Goal: Task Accomplishment & Management: Use online tool/utility

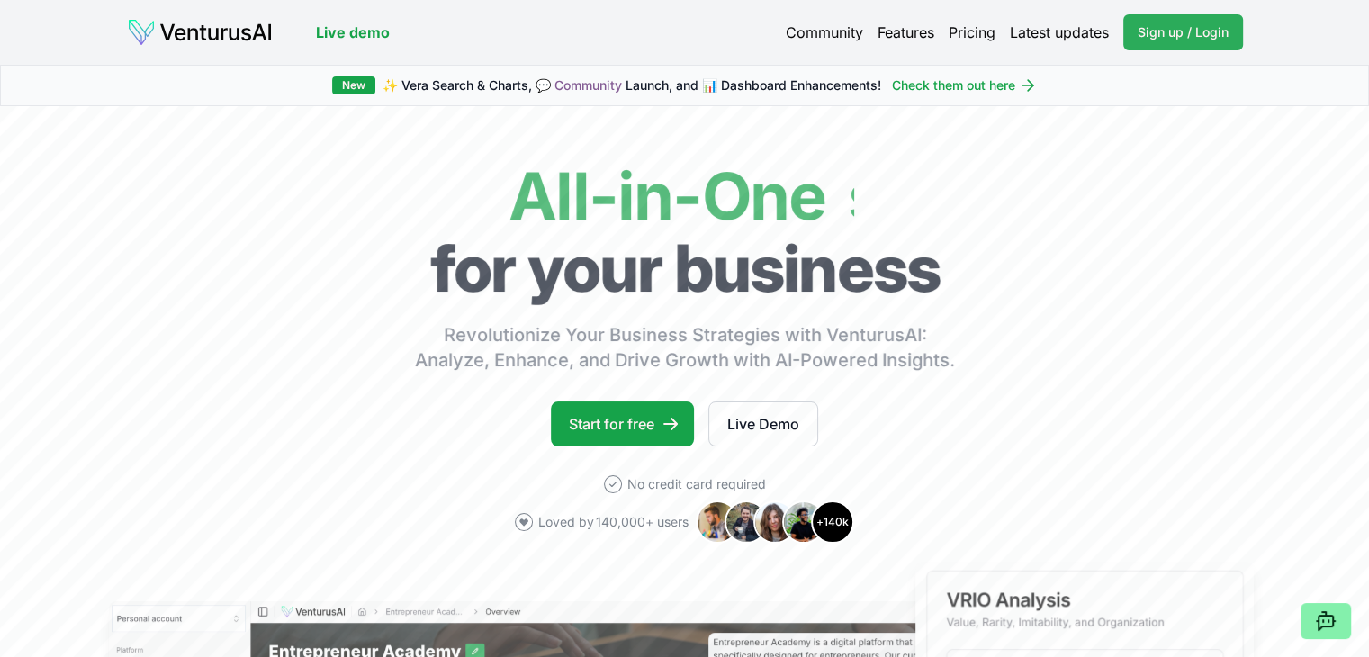
click at [1147, 50] on link "Sign up / Login Login" at bounding box center [1184, 32] width 120 height 36
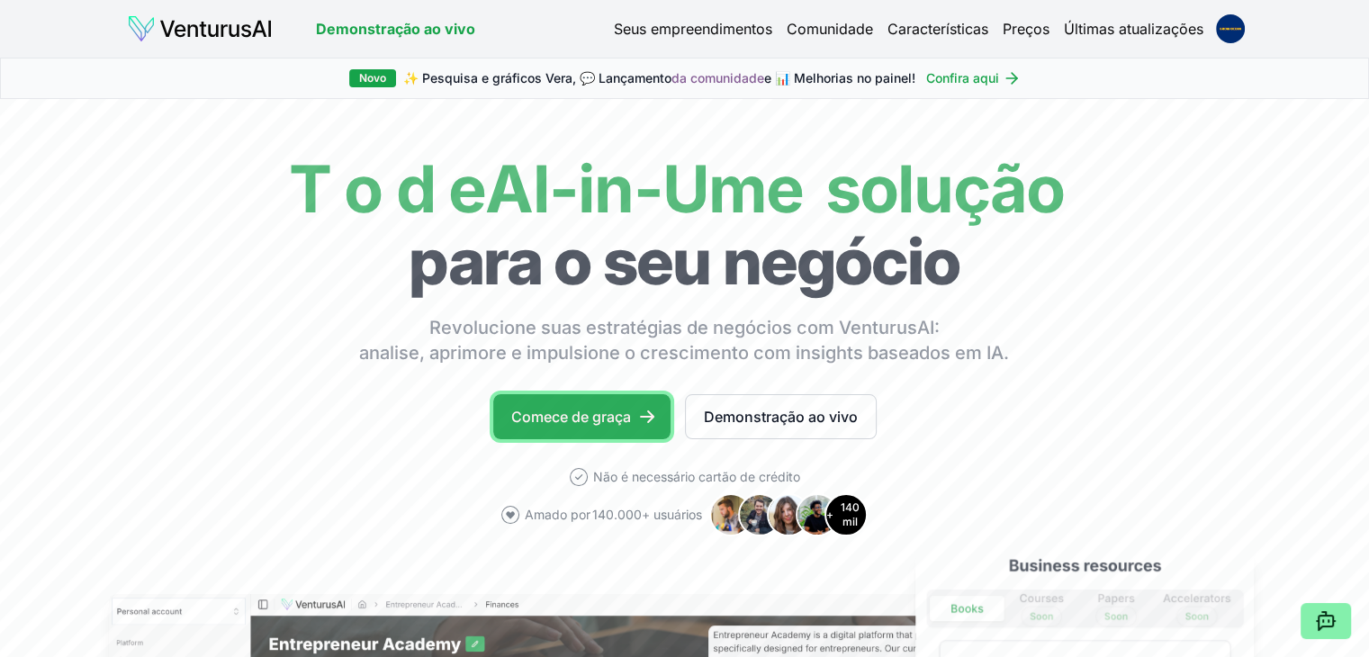
click at [580, 420] on font "Comece de graça" at bounding box center [571, 417] width 120 height 18
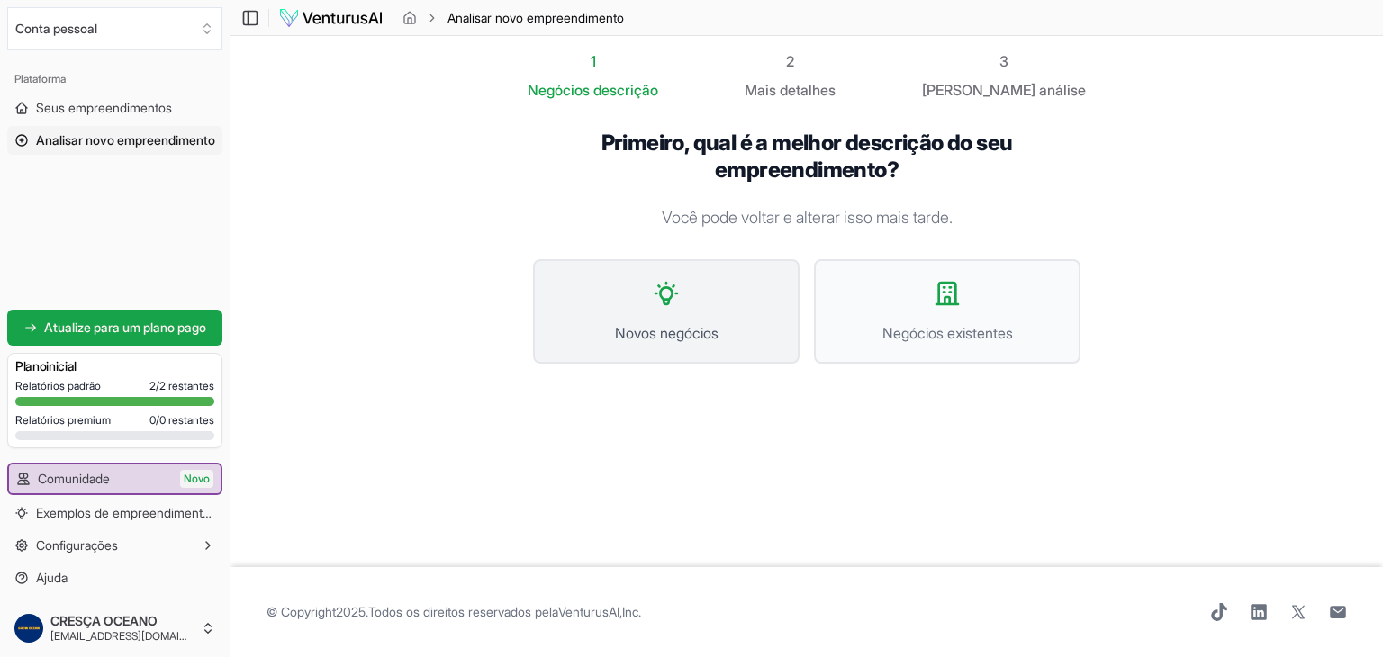
click at [620, 306] on button "Novos negócios" at bounding box center [666, 311] width 266 height 104
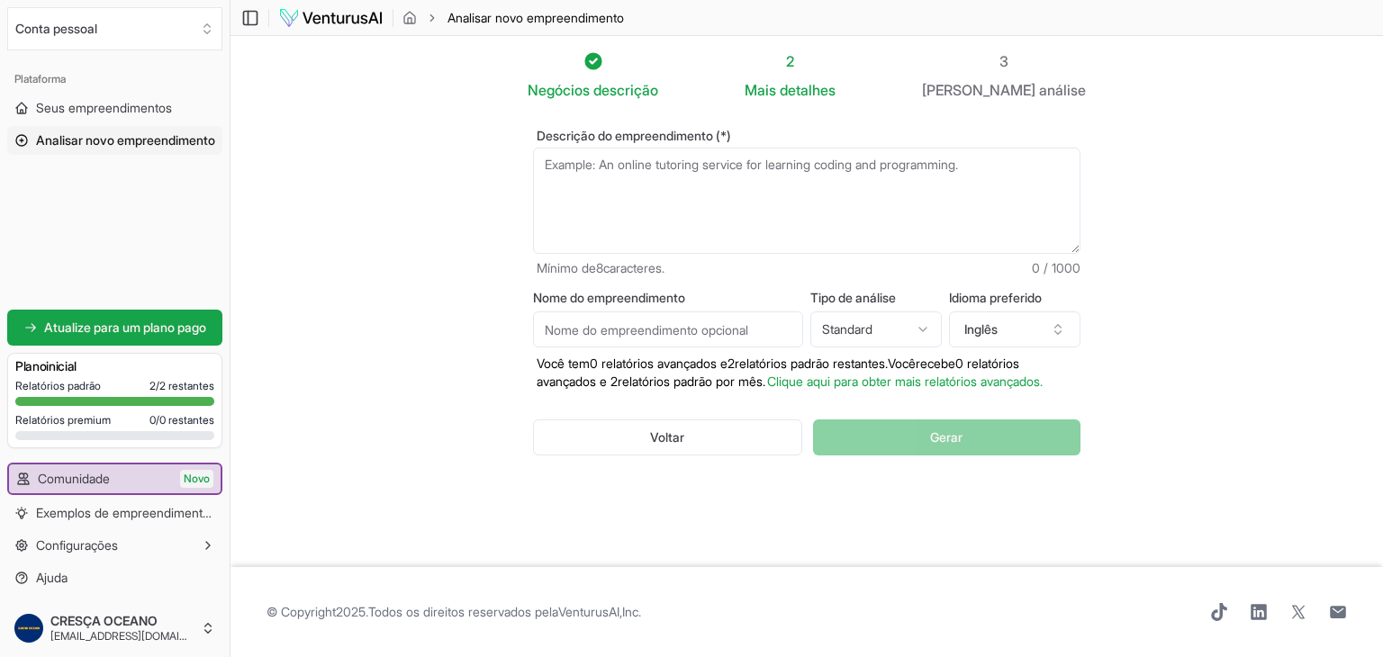
click at [623, 181] on textarea "Descrição do empreendimento (*)" at bounding box center [806, 201] width 547 height 106
paste textarea ""RecargaBR é uma startup inovadora com sede em [GEOGRAPHIC_DATA], [GEOGRAPHIC_D…"
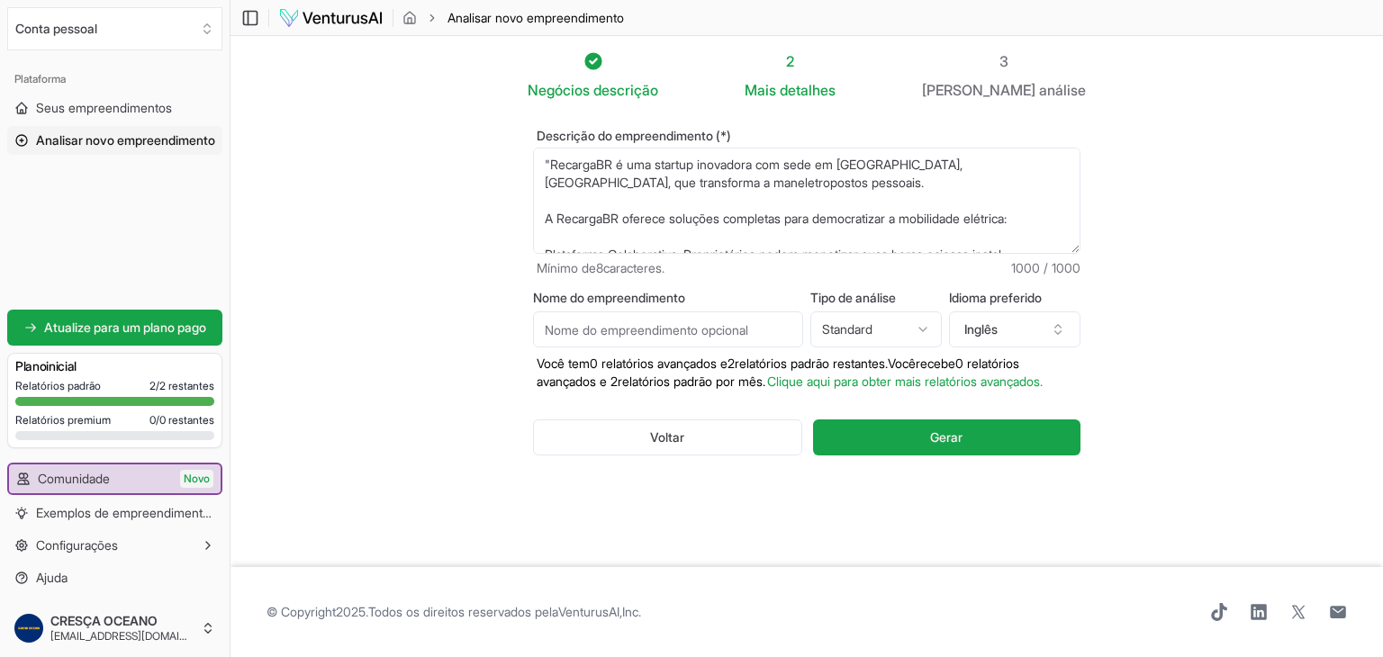
scroll to position [261, 0]
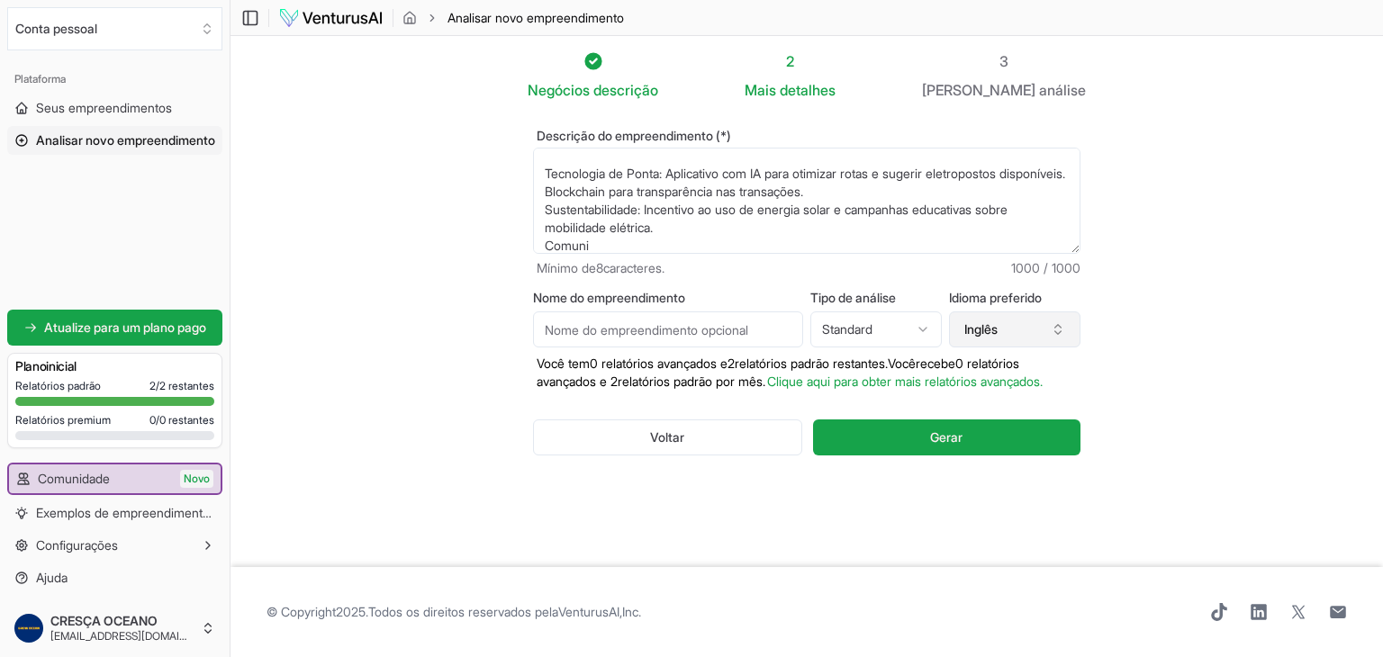
type textarea ""RecargaBR é uma startup inovadora com sede em [GEOGRAPHIC_DATA], [GEOGRAPHIC_D…"
click at [1008, 335] on button "Inglês" at bounding box center [1014, 330] width 131 height 36
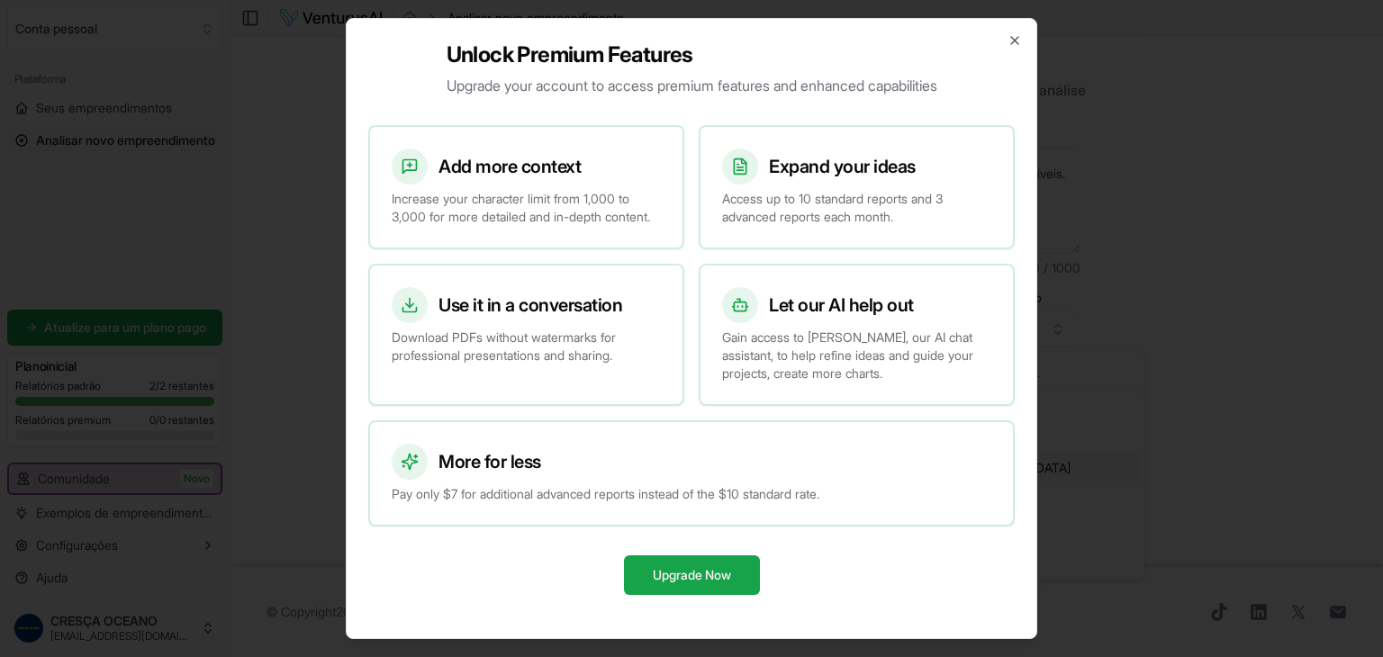
scroll to position [360, 0]
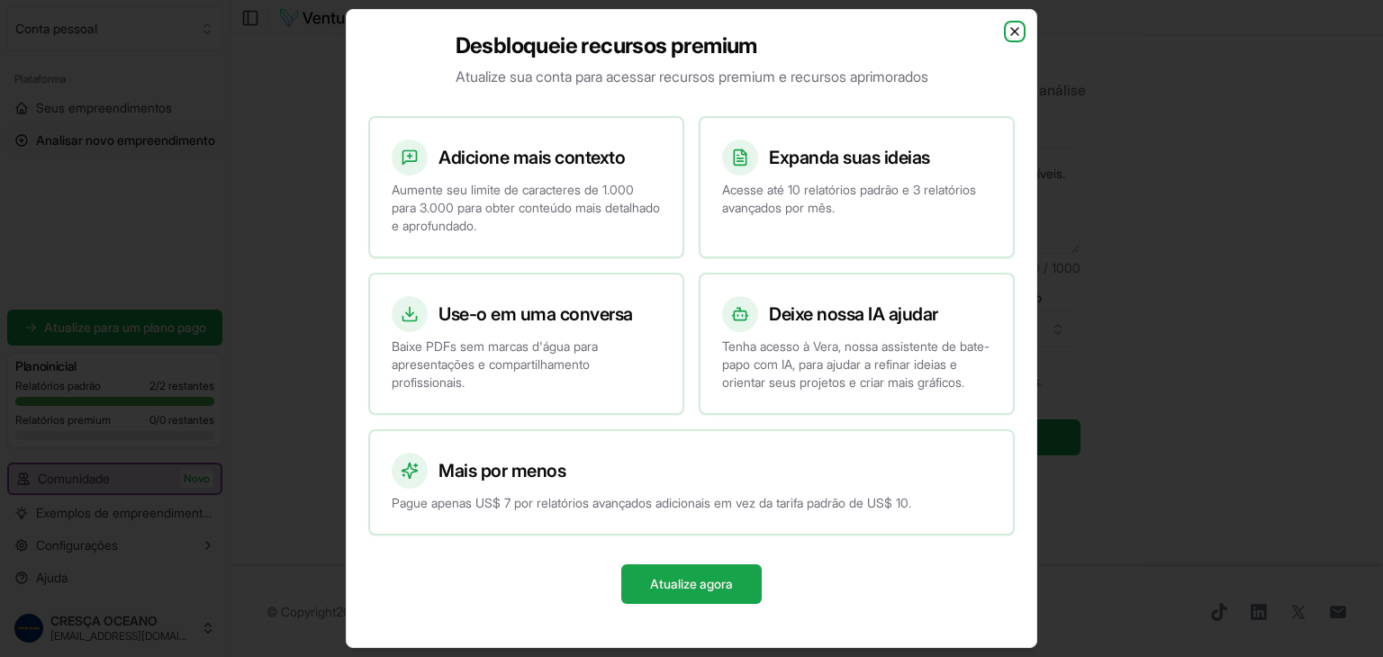
click at [1016, 24] on icon "button" at bounding box center [1014, 31] width 14 height 14
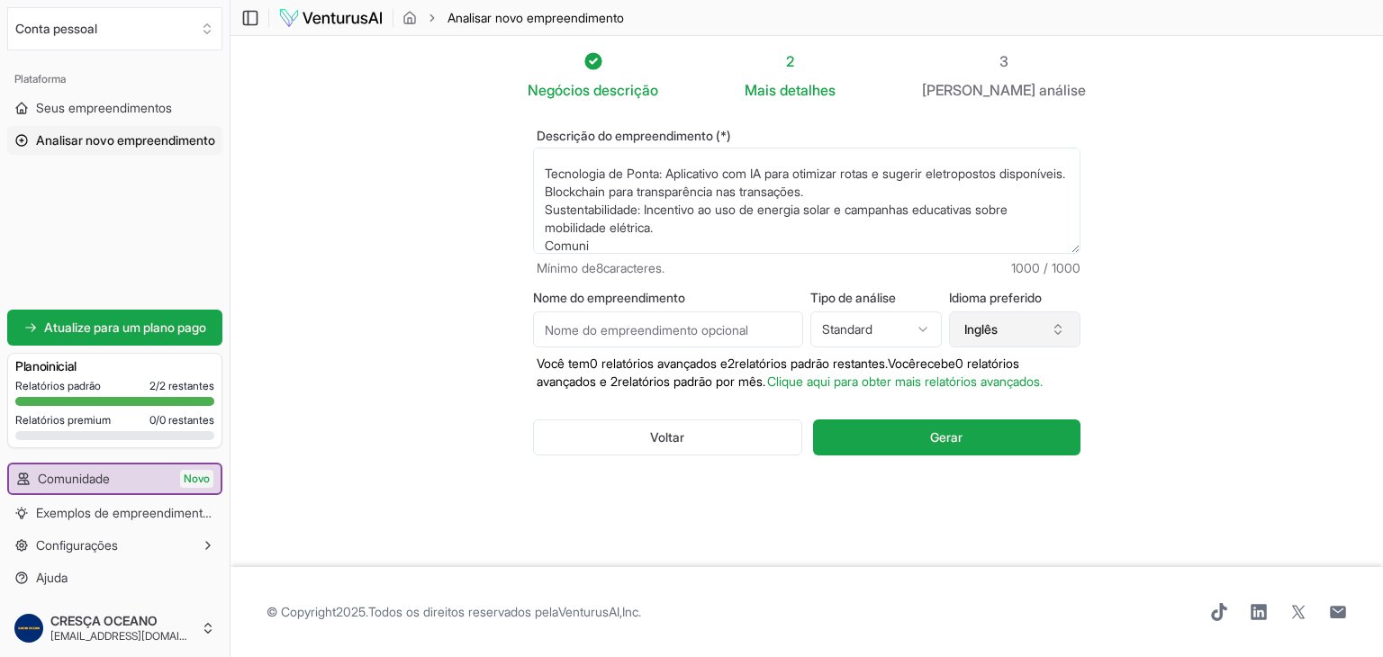
click at [998, 336] on font "Inglês" at bounding box center [980, 328] width 33 height 15
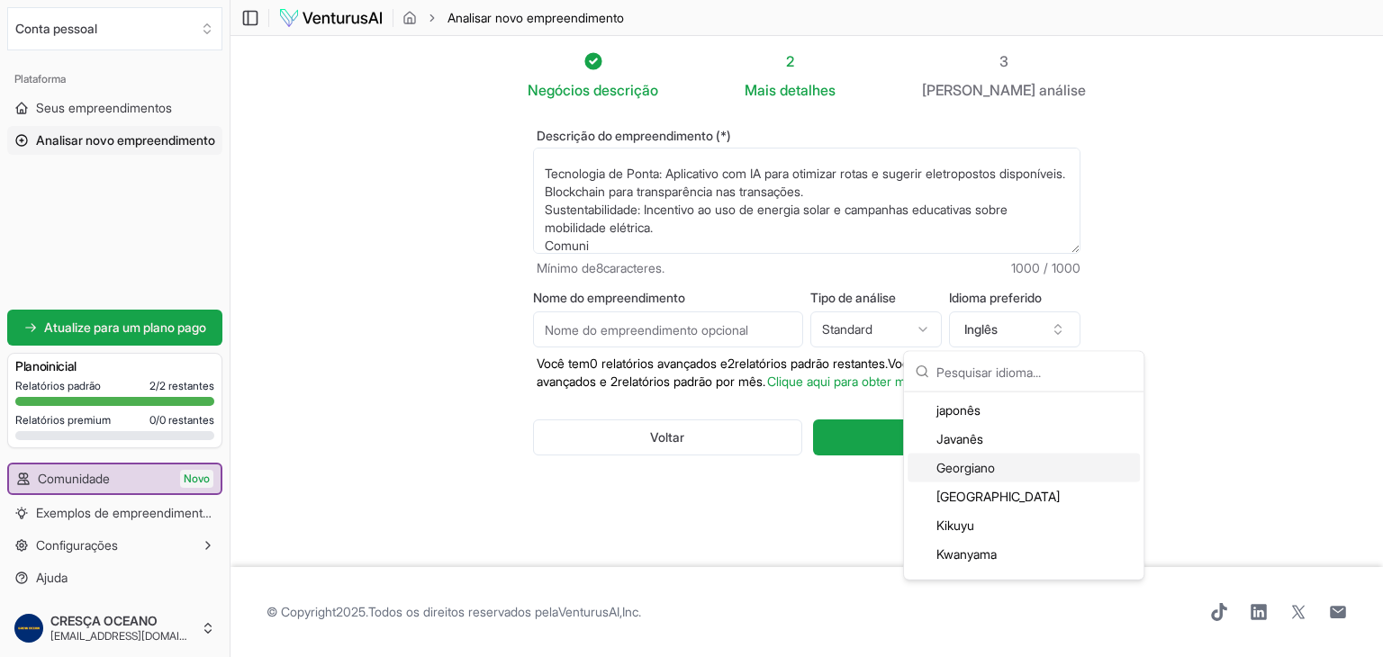
scroll to position [2161, 0]
type input "b"
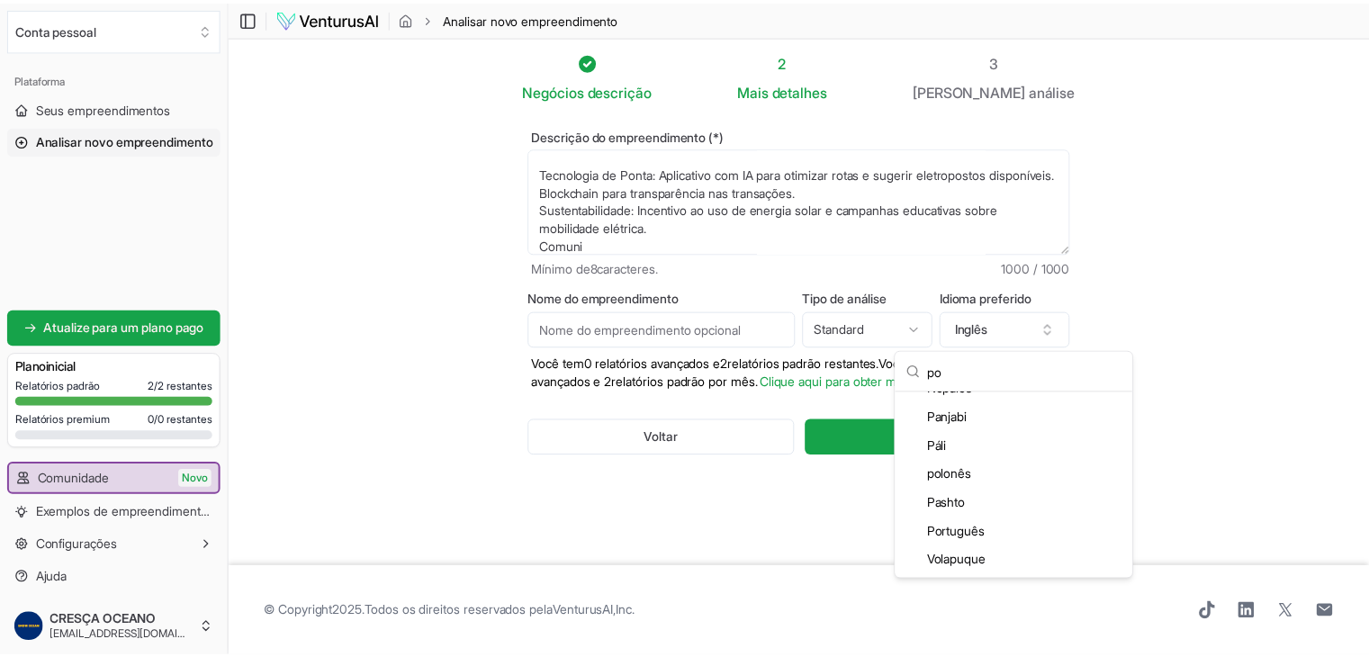
scroll to position [0, 0]
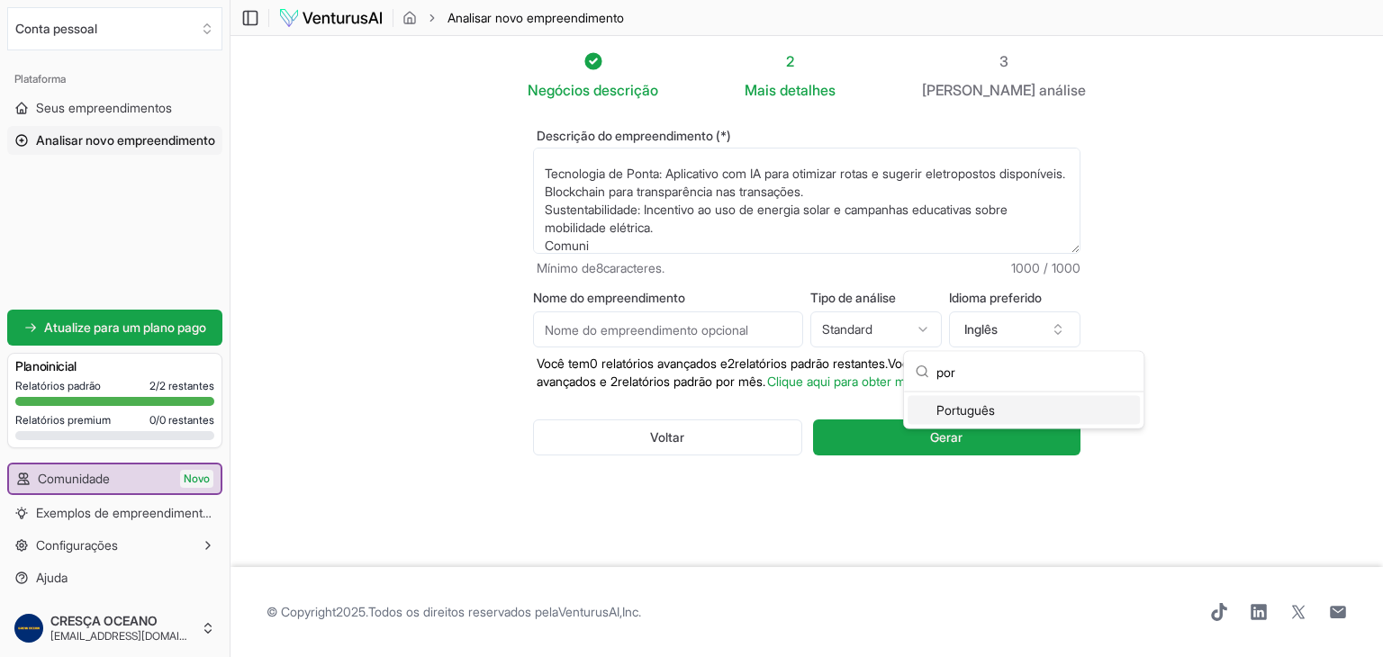
type input "por"
click at [961, 412] on font "Português" at bounding box center [965, 409] width 59 height 15
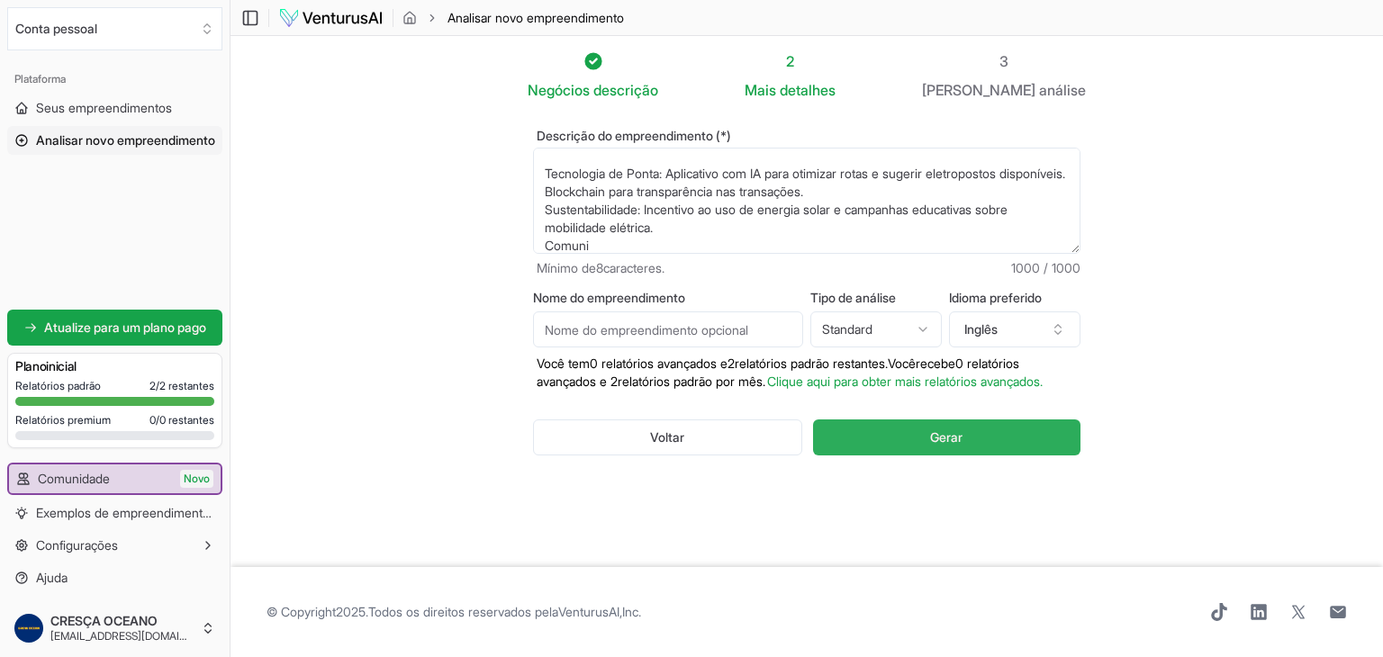
click at [942, 445] on font "Gerar" at bounding box center [946, 436] width 32 height 15
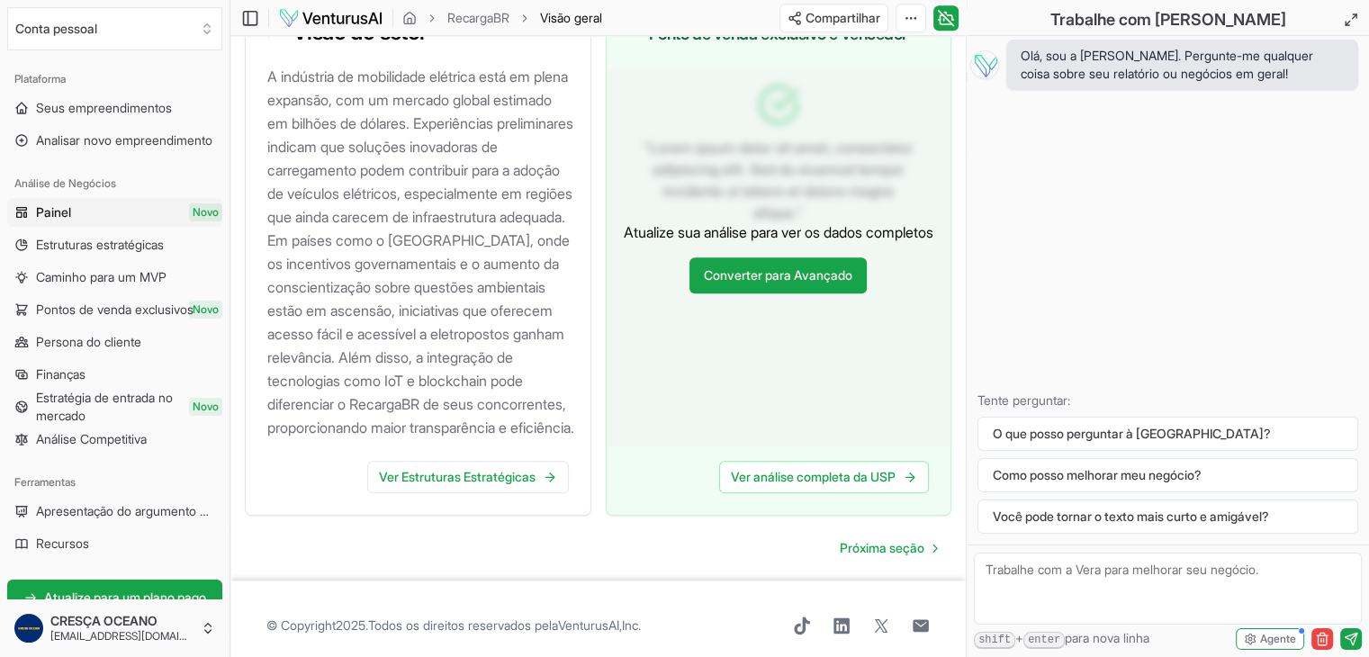
scroll to position [2064, 0]
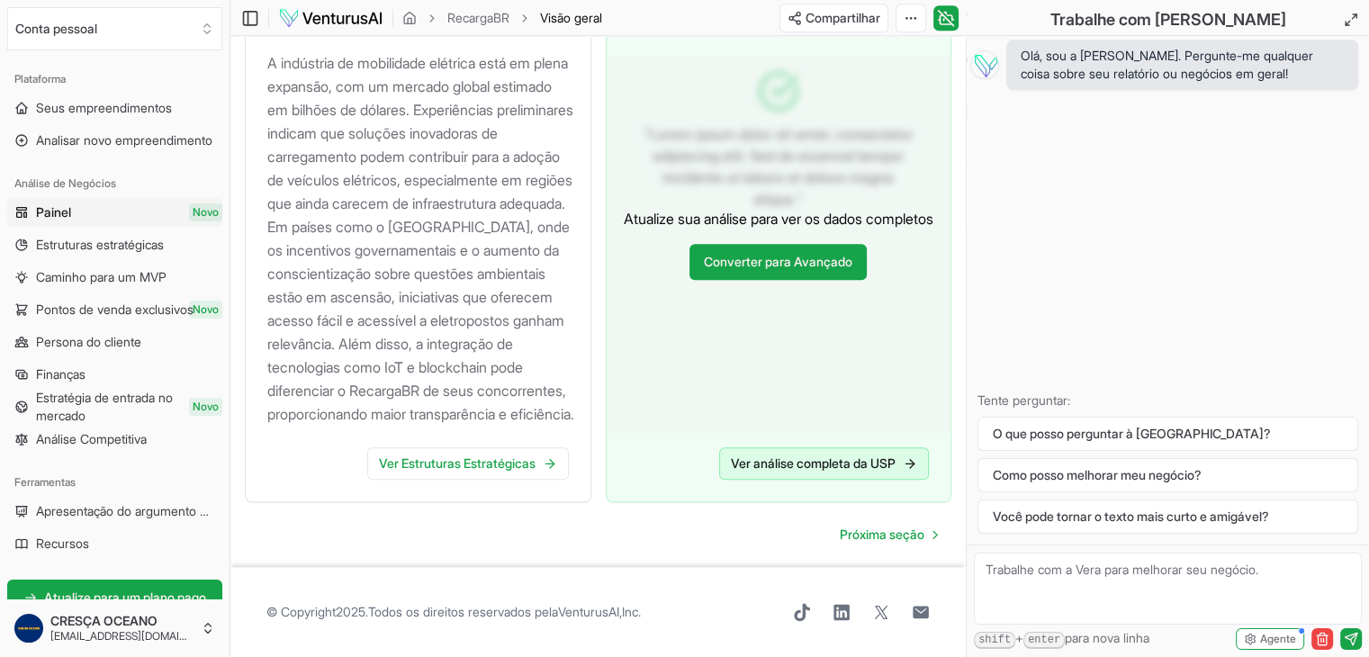
click at [800, 466] on font "Ver análise completa da USP" at bounding box center [813, 463] width 165 height 15
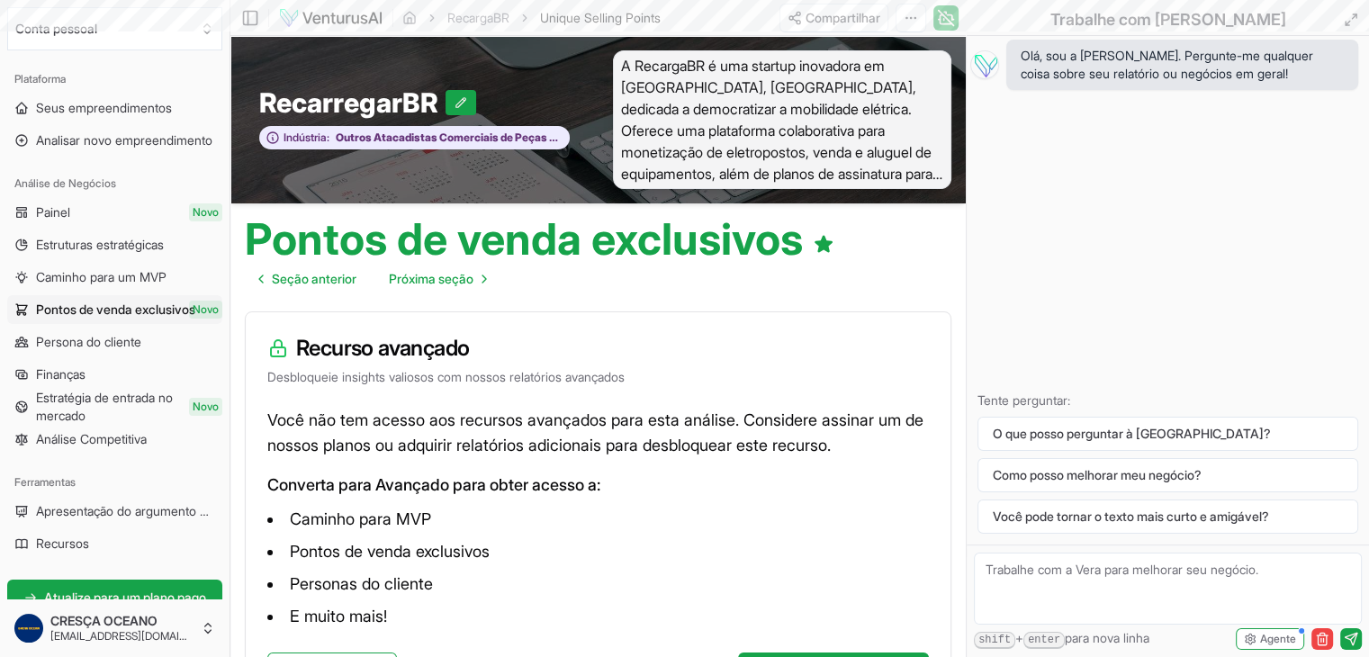
scroll to position [2024, 0]
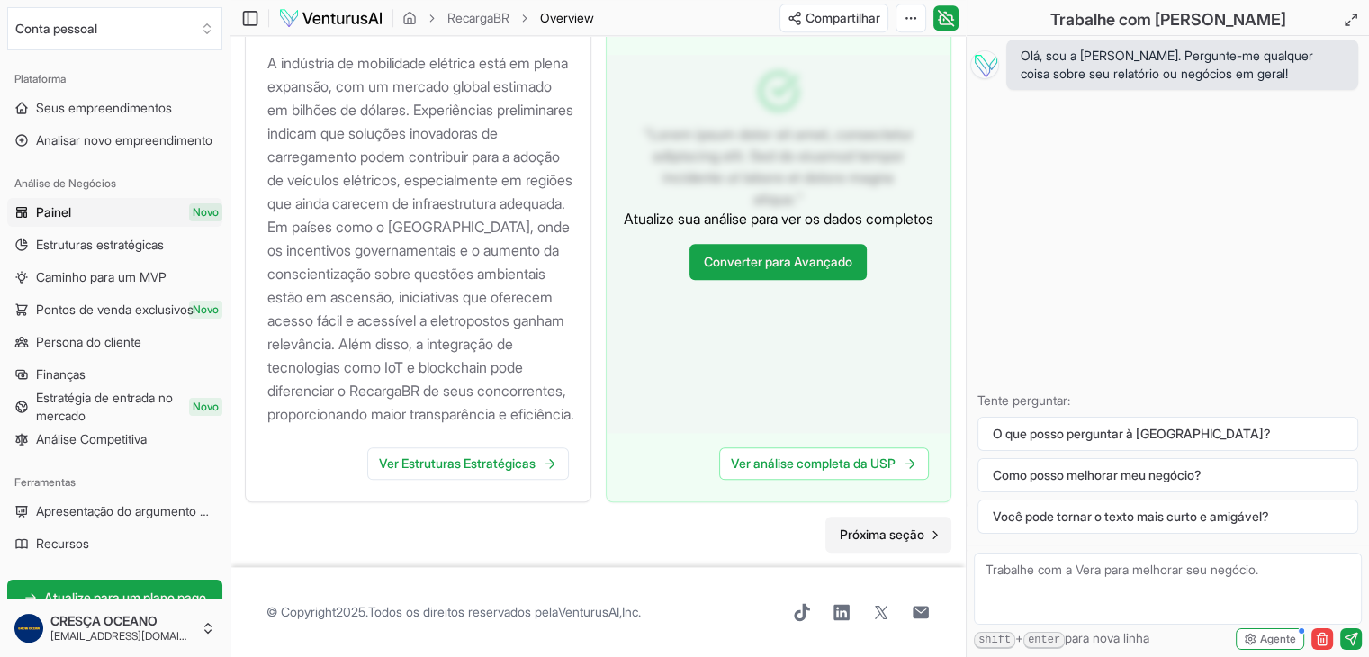
click at [896, 542] on font "Próxima seção" at bounding box center [882, 534] width 85 height 15
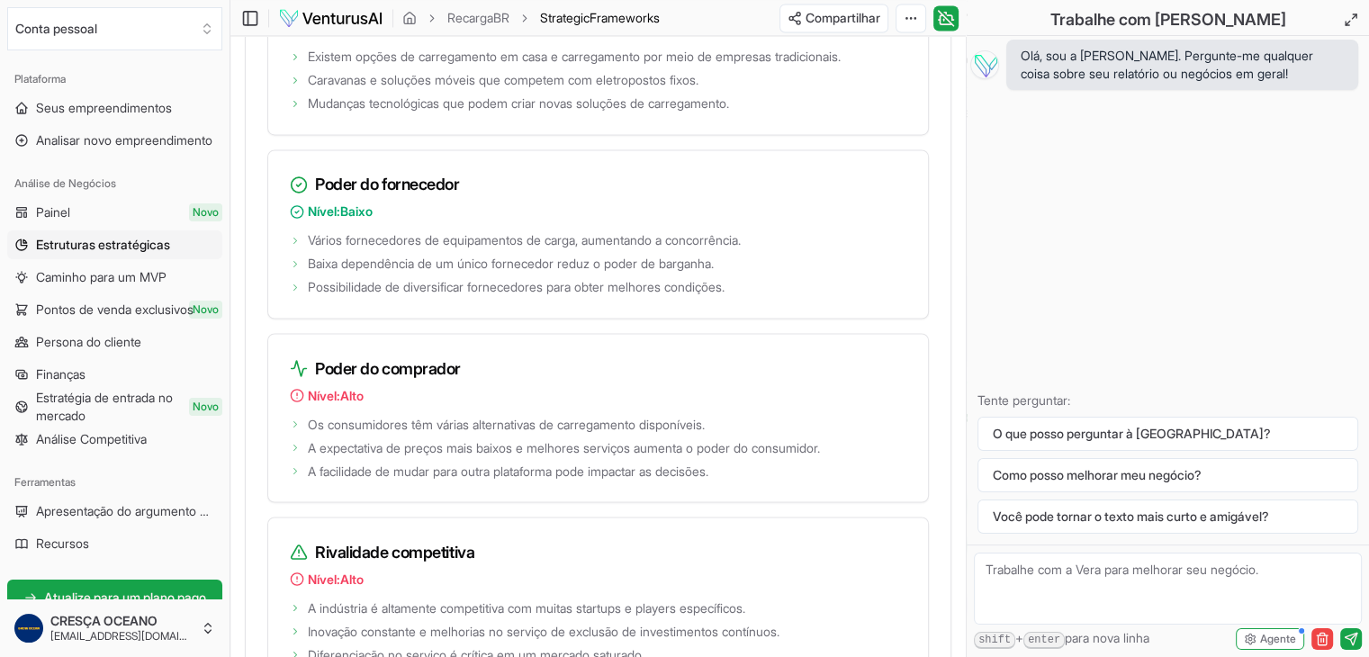
scroll to position [2885, 0]
